Goal: Use online tool/utility: Utilize a website feature to perform a specific function

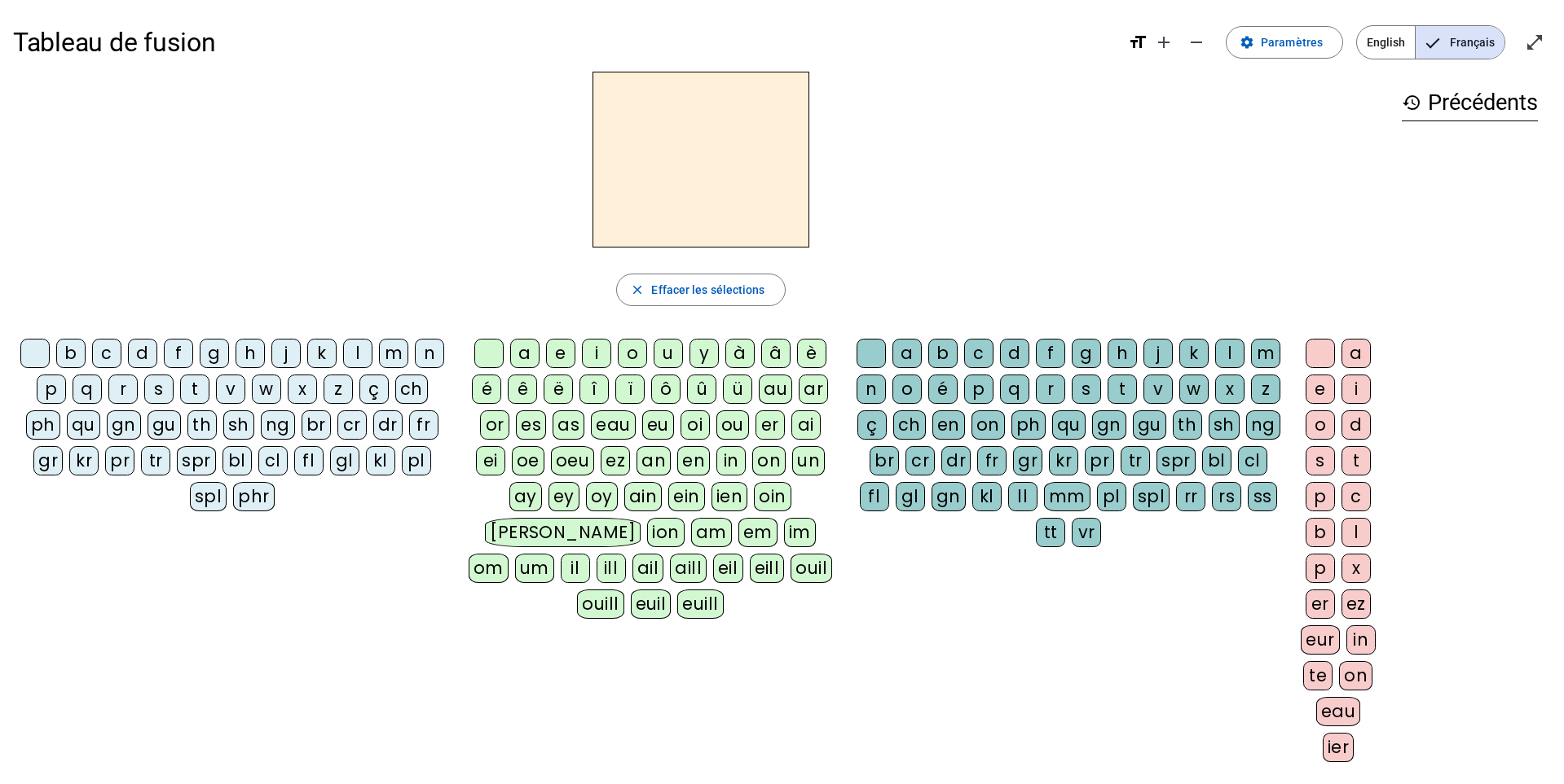
scroll to position [28, 0]
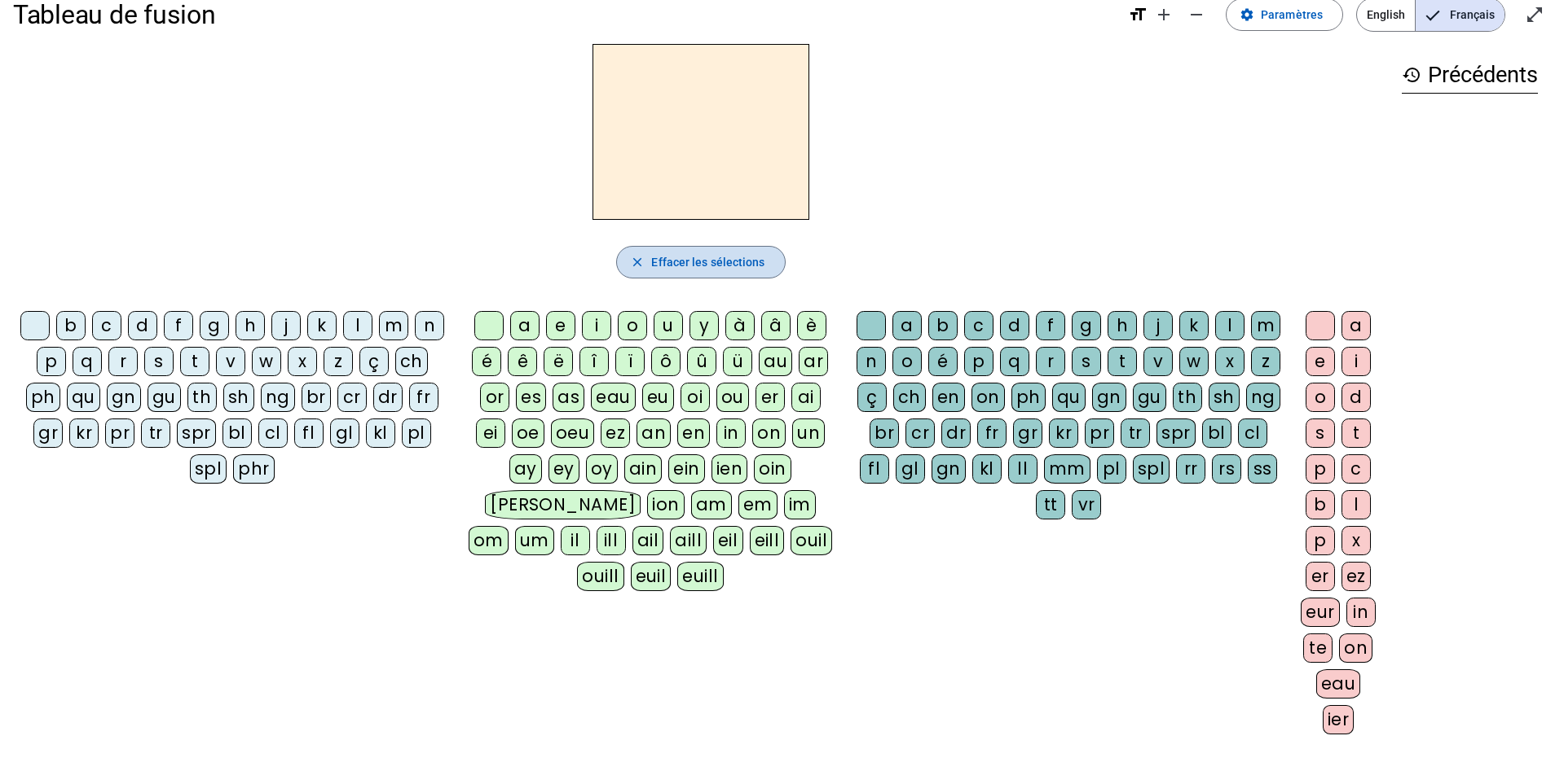
click at [715, 251] on span "button" at bounding box center [701, 262] width 167 height 39
click at [386, 321] on div "m" at bounding box center [393, 326] width 29 height 29
click at [517, 324] on div "a" at bounding box center [524, 326] width 29 height 29
click at [353, 325] on div "l" at bounding box center [357, 326] width 29 height 29
click at [554, 331] on div "e" at bounding box center [560, 326] width 29 height 29
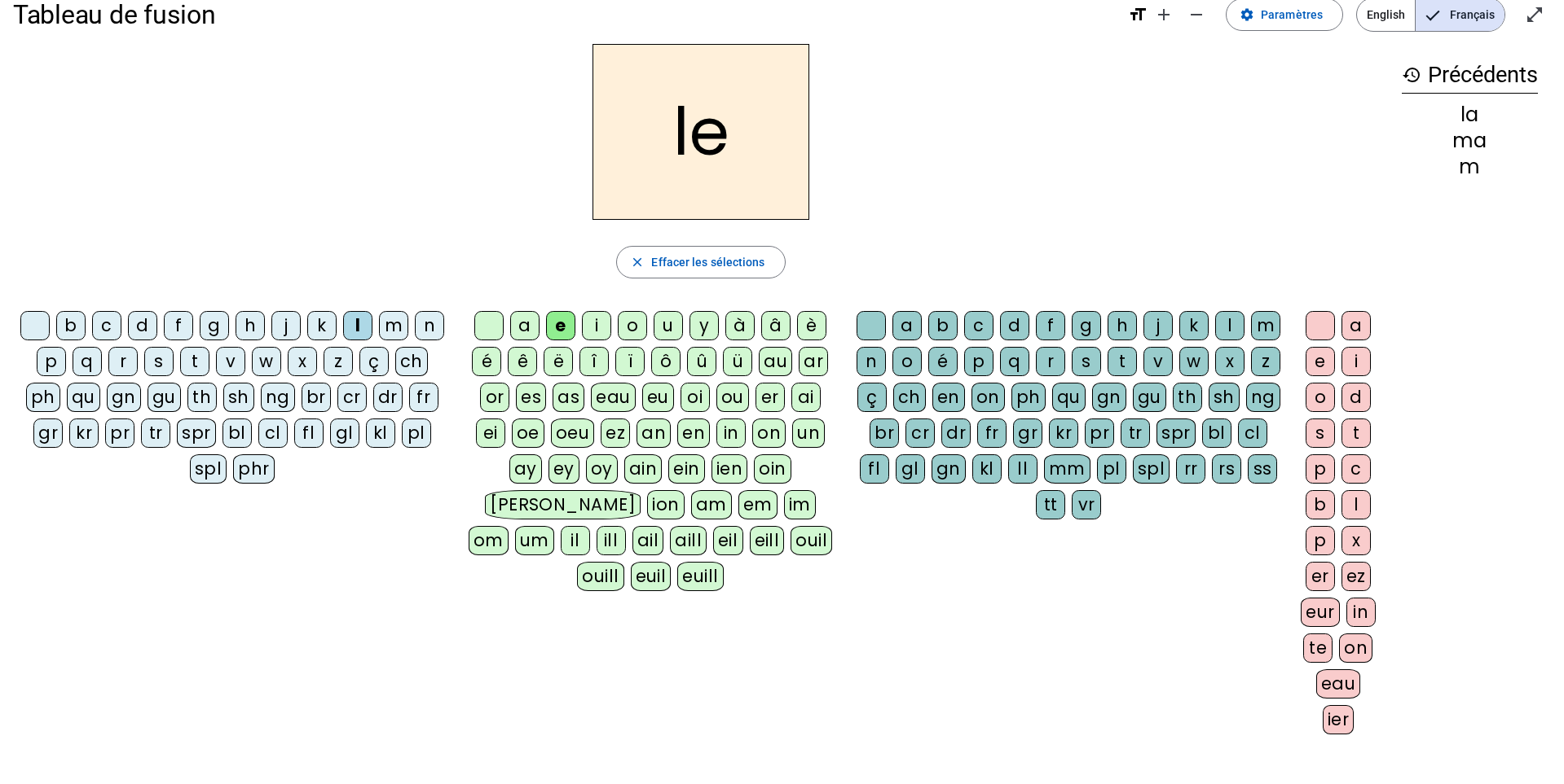
click at [146, 319] on div "d" at bounding box center [142, 326] width 29 height 29
click at [675, 324] on div "u" at bounding box center [668, 326] width 29 height 29
click at [189, 356] on div "t" at bounding box center [195, 362] width 29 height 29
click at [517, 326] on div "a" at bounding box center [524, 326] width 29 height 29
click at [569, 319] on div "e" at bounding box center [560, 326] width 29 height 29
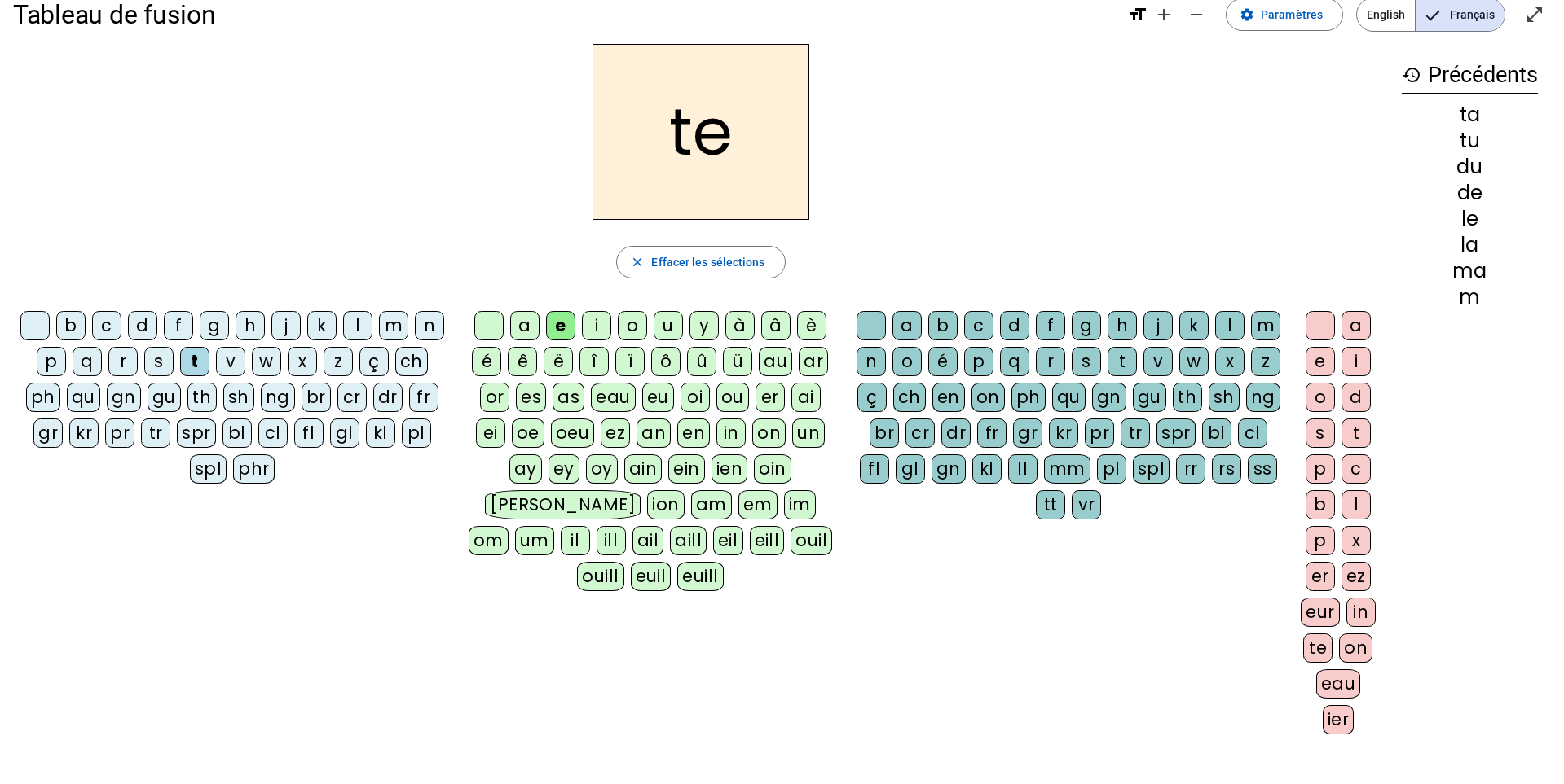
click at [397, 326] on div "m" at bounding box center [393, 326] width 29 height 29
